Goal: Check status: Check status

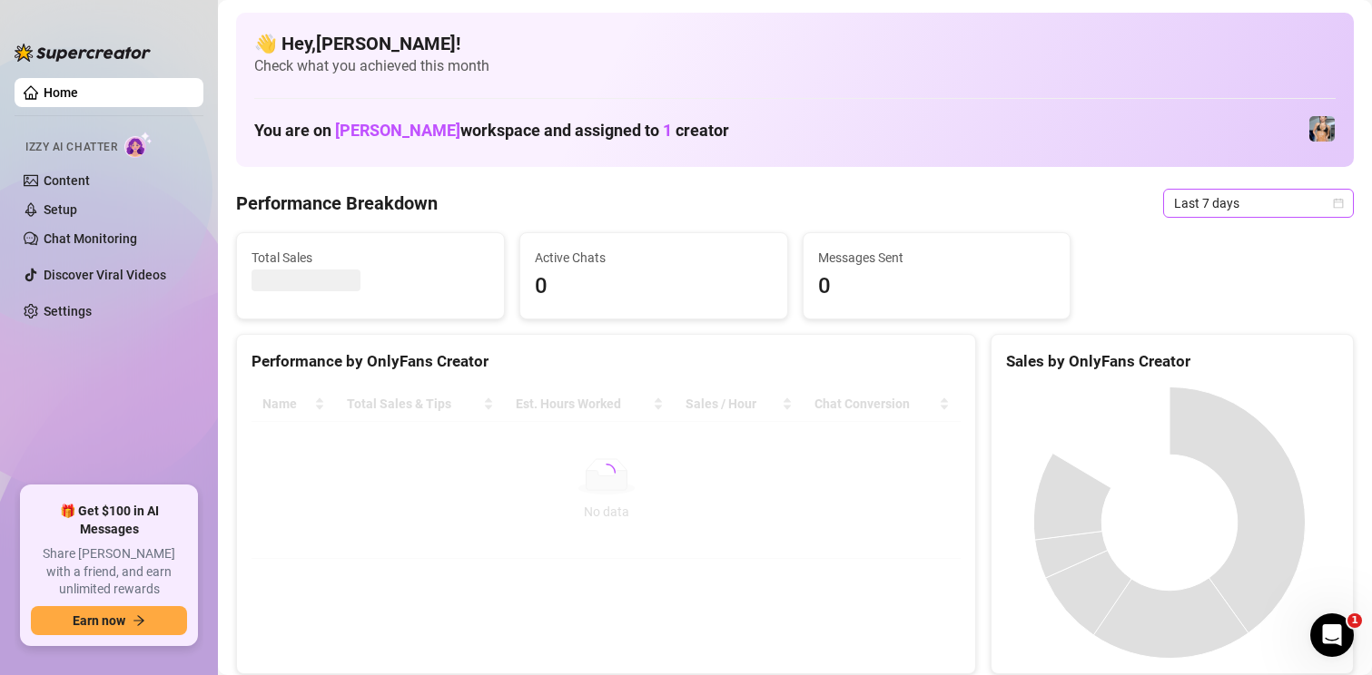
click at [1198, 212] on span "Last 7 days" at bounding box center [1258, 203] width 169 height 27
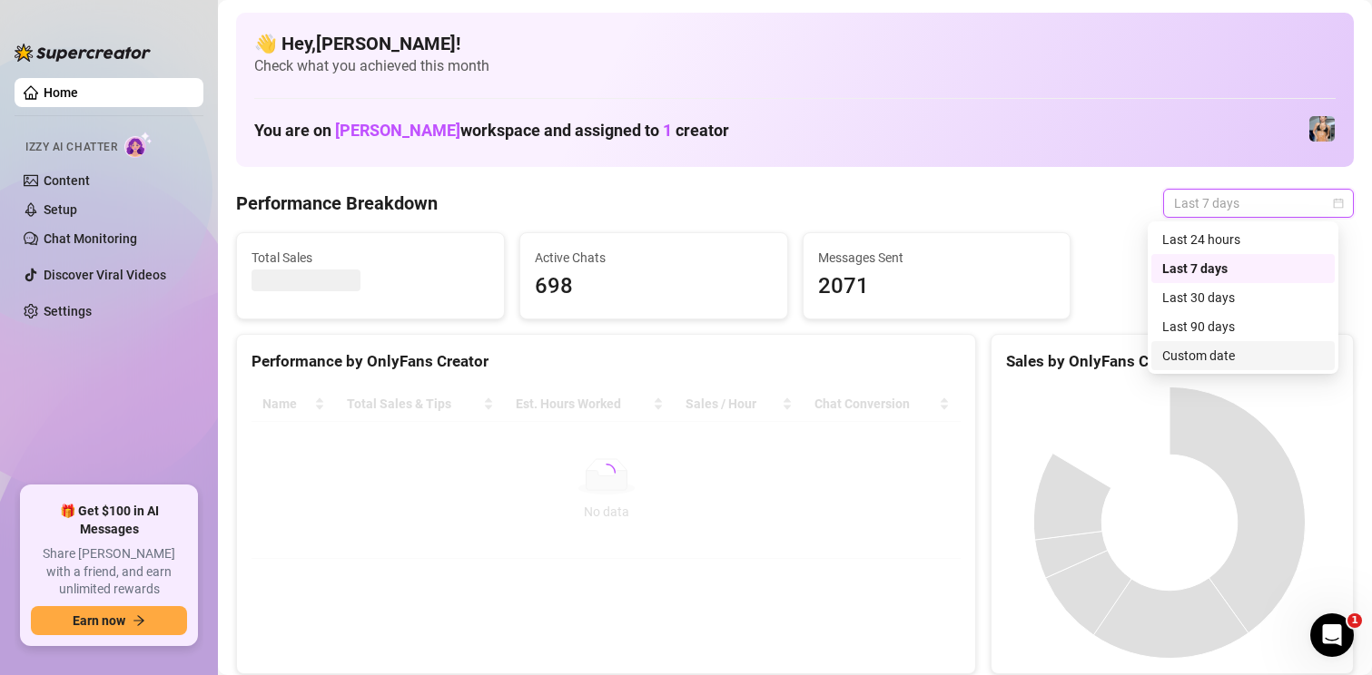
click at [1202, 354] on div "Custom date" at bounding box center [1243, 356] width 162 height 20
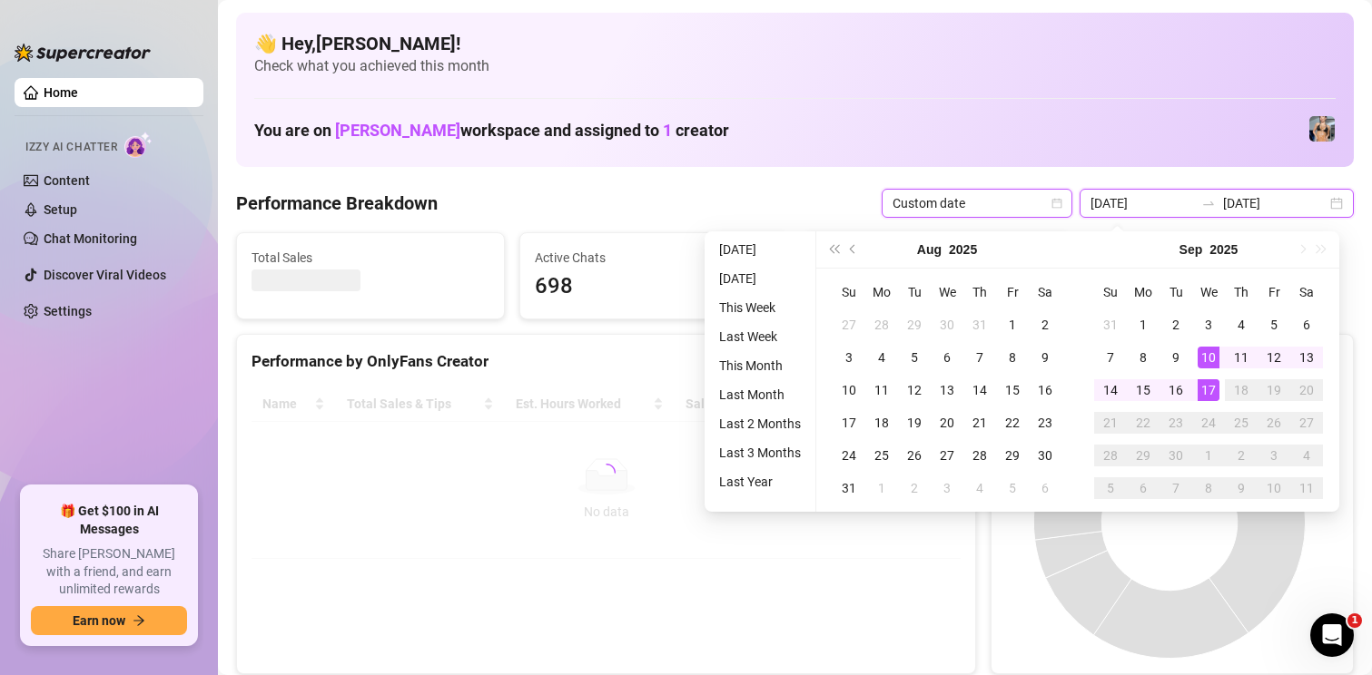
click at [1142, 207] on input "[DATE]" at bounding box center [1141, 203] width 103 height 20
type input "[DATE]"
click at [1150, 322] on div "1" at bounding box center [1143, 325] width 22 height 22
type input "[DATE]"
click at [1151, 389] on div "15" at bounding box center [1143, 390] width 22 height 22
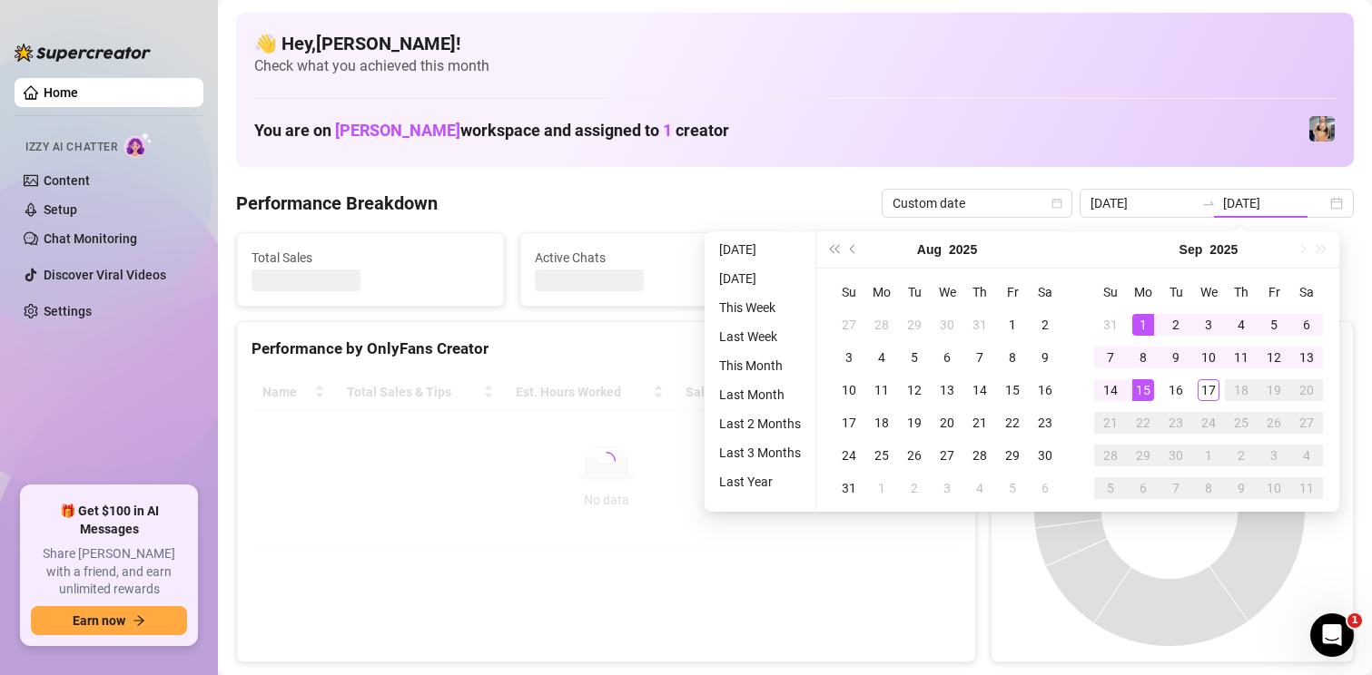
type input "[DATE]"
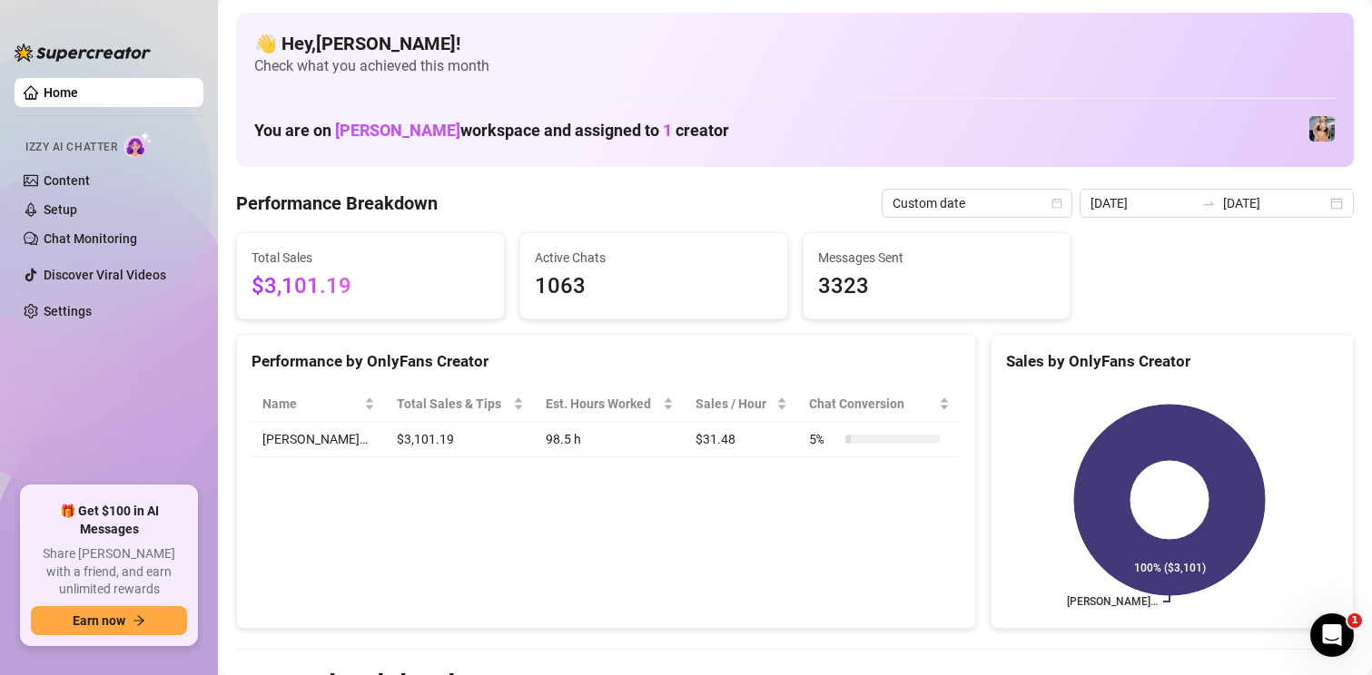
click at [430, 459] on div "Name Total Sales & Tips Est. Hours Worked Sales / Hour Chat Conversion [PERSON_…" at bounding box center [606, 422] width 738 height 100
click at [685, 441] on td "$31.48" at bounding box center [741, 439] width 113 height 35
drag, startPoint x: 645, startPoint y: 429, endPoint x: 729, endPoint y: 439, distance: 84.2
click at [729, 439] on tr "[PERSON_NAME]… $3,101.19 98.5 h $31.48 5 %" at bounding box center [605, 439] width 709 height 35
click at [475, 339] on div "Performance by OnlyFans Creator" at bounding box center [606, 354] width 738 height 39
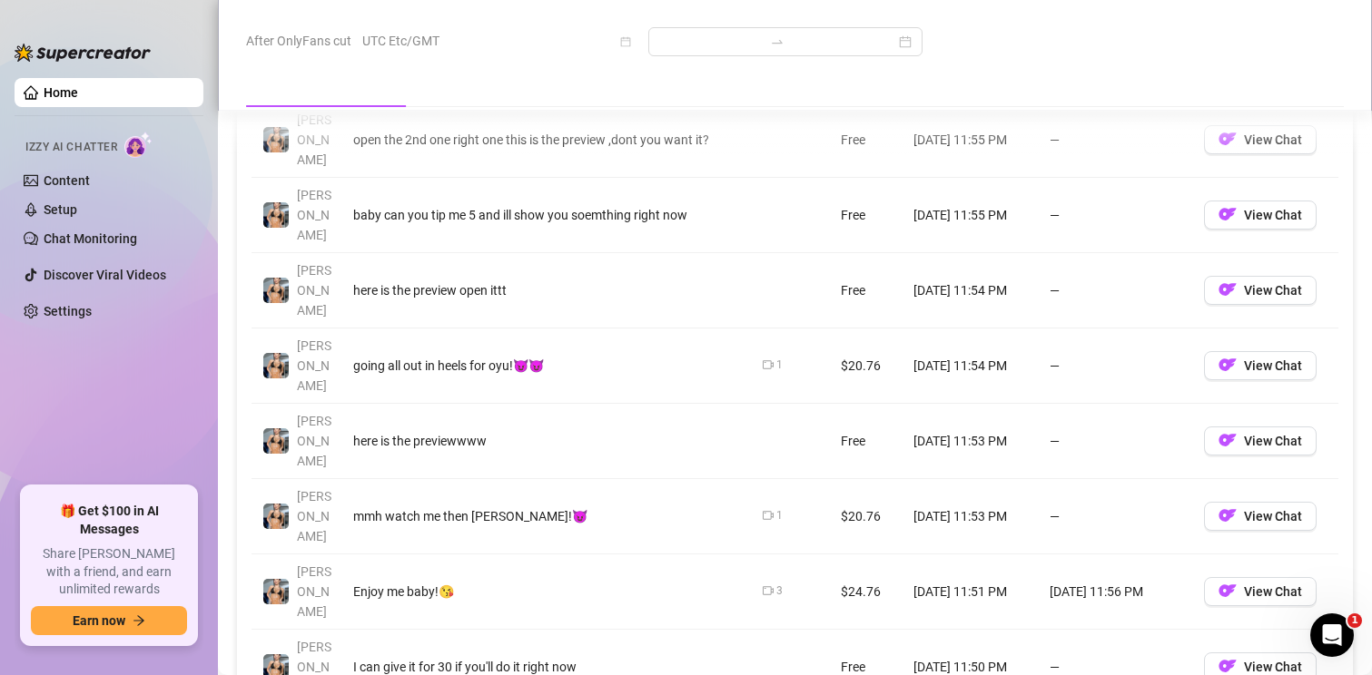
scroll to position [1907, 0]
